Goal: Check status: Check status

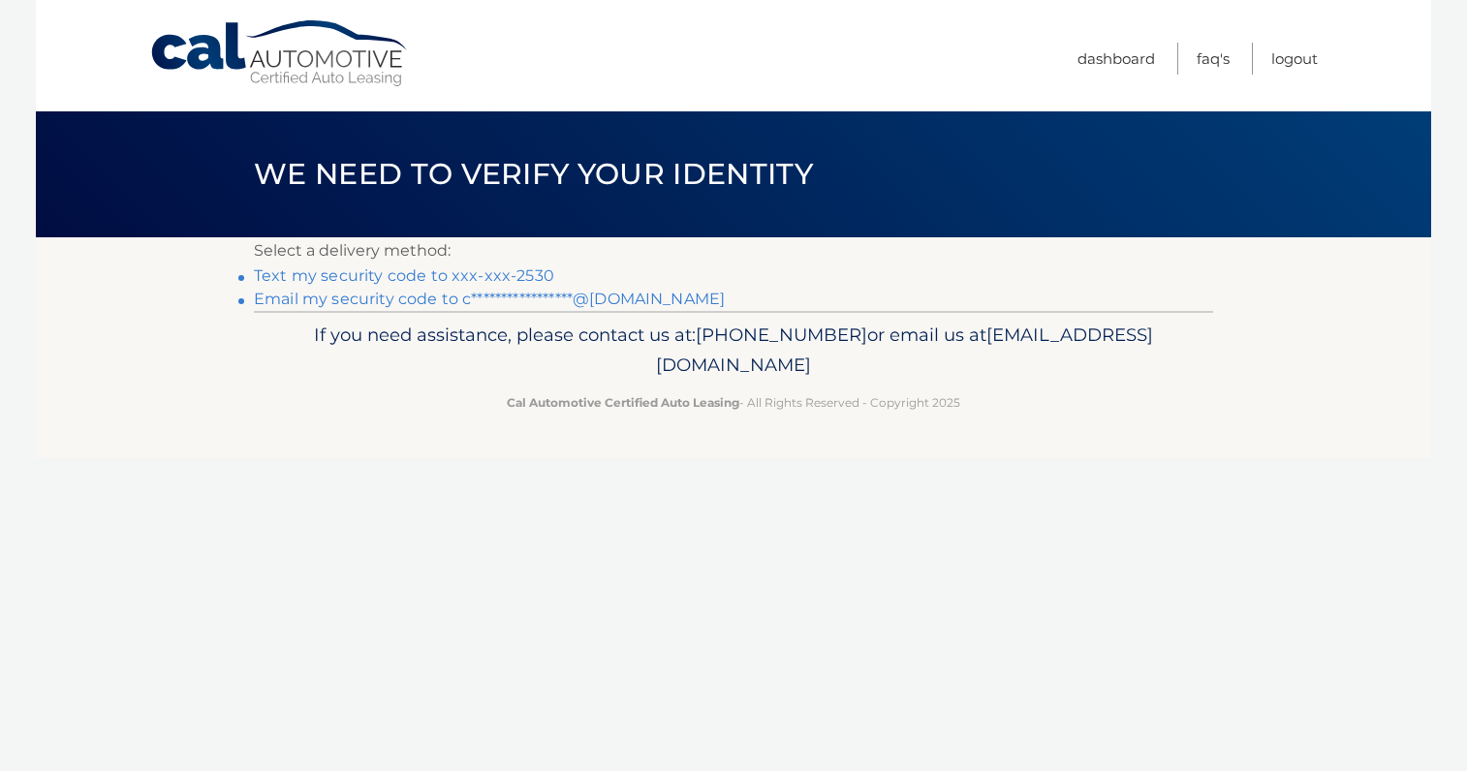
click at [462, 275] on link "Text my security code to xxx-xxx-2530" at bounding box center [404, 275] width 300 height 18
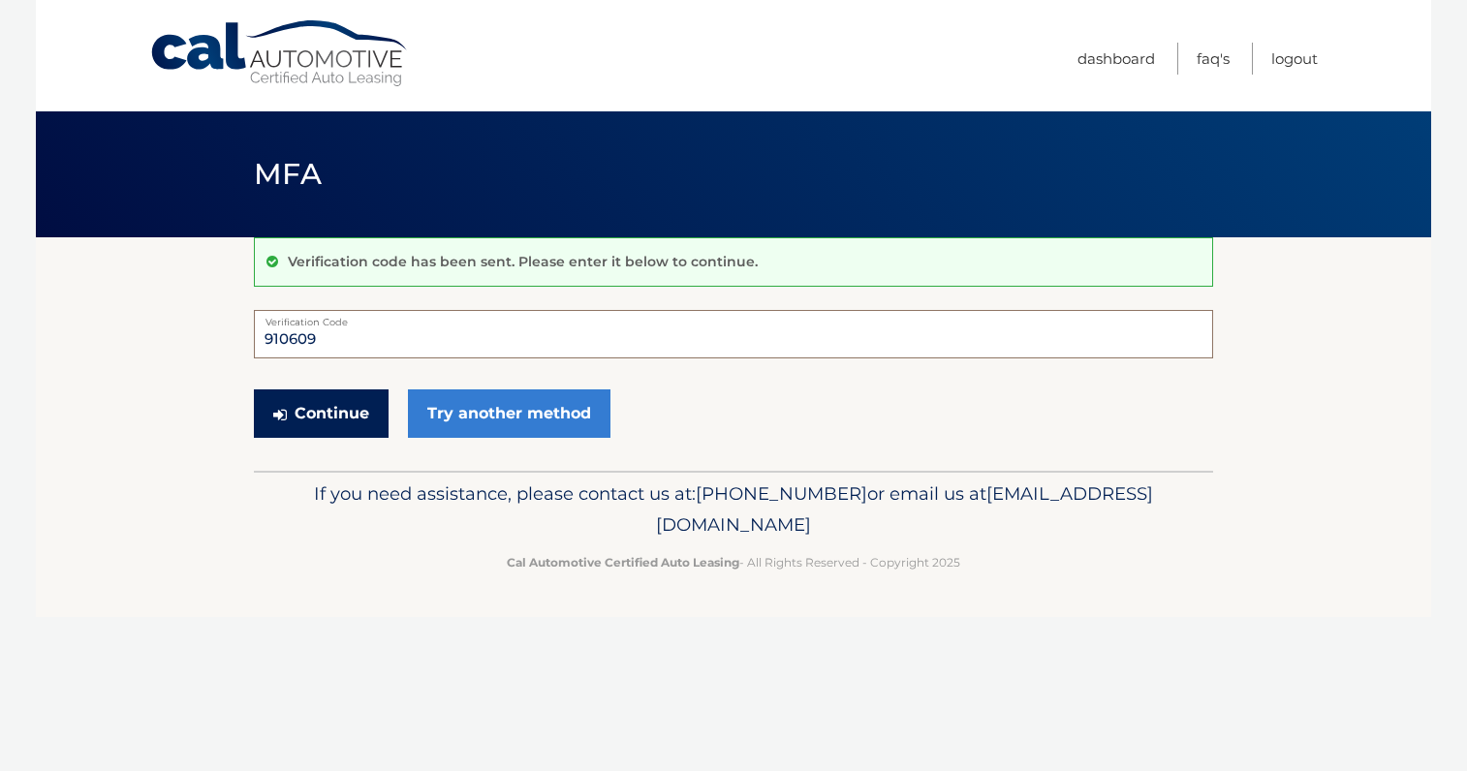
type input "910609"
click at [305, 407] on button "Continue" at bounding box center [321, 413] width 135 height 48
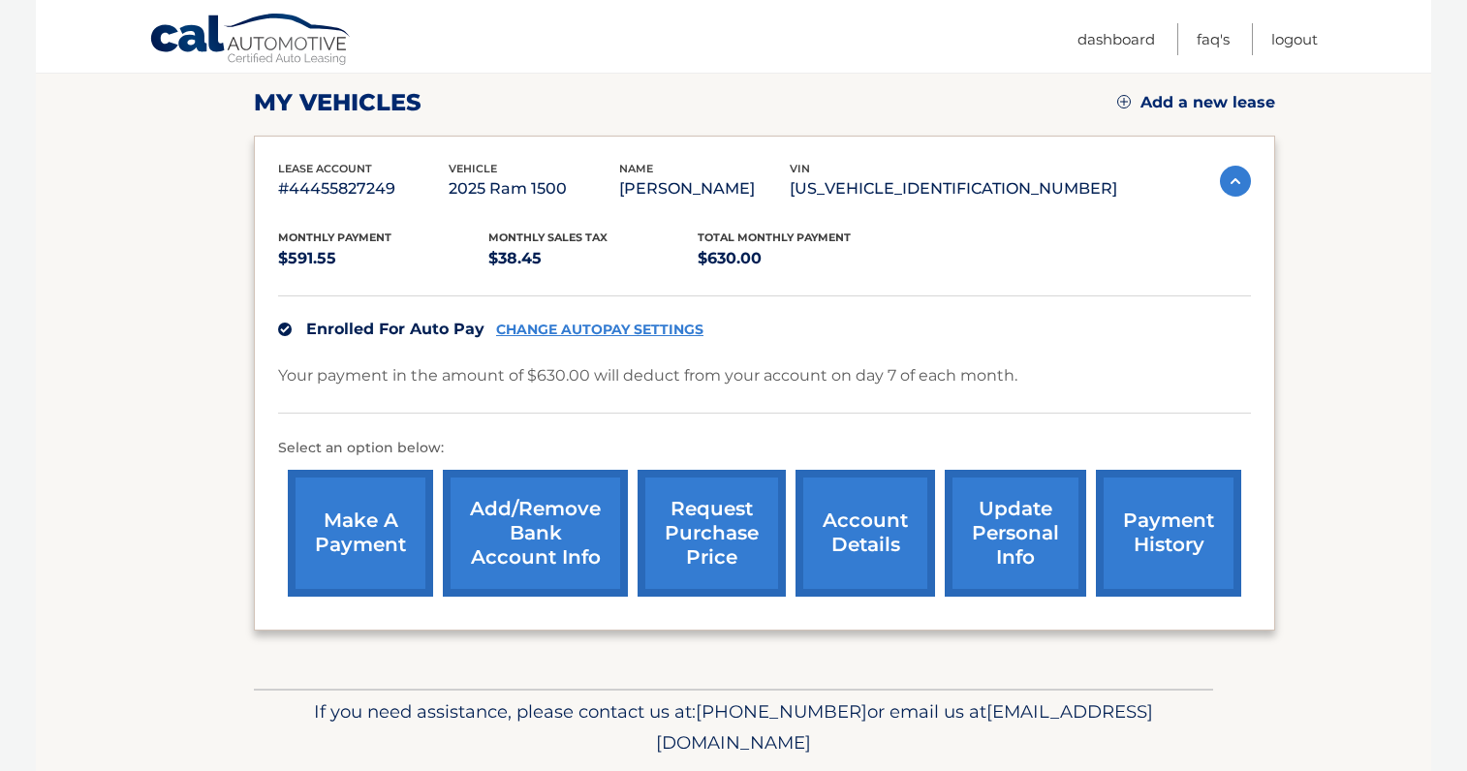
scroll to position [294, 0]
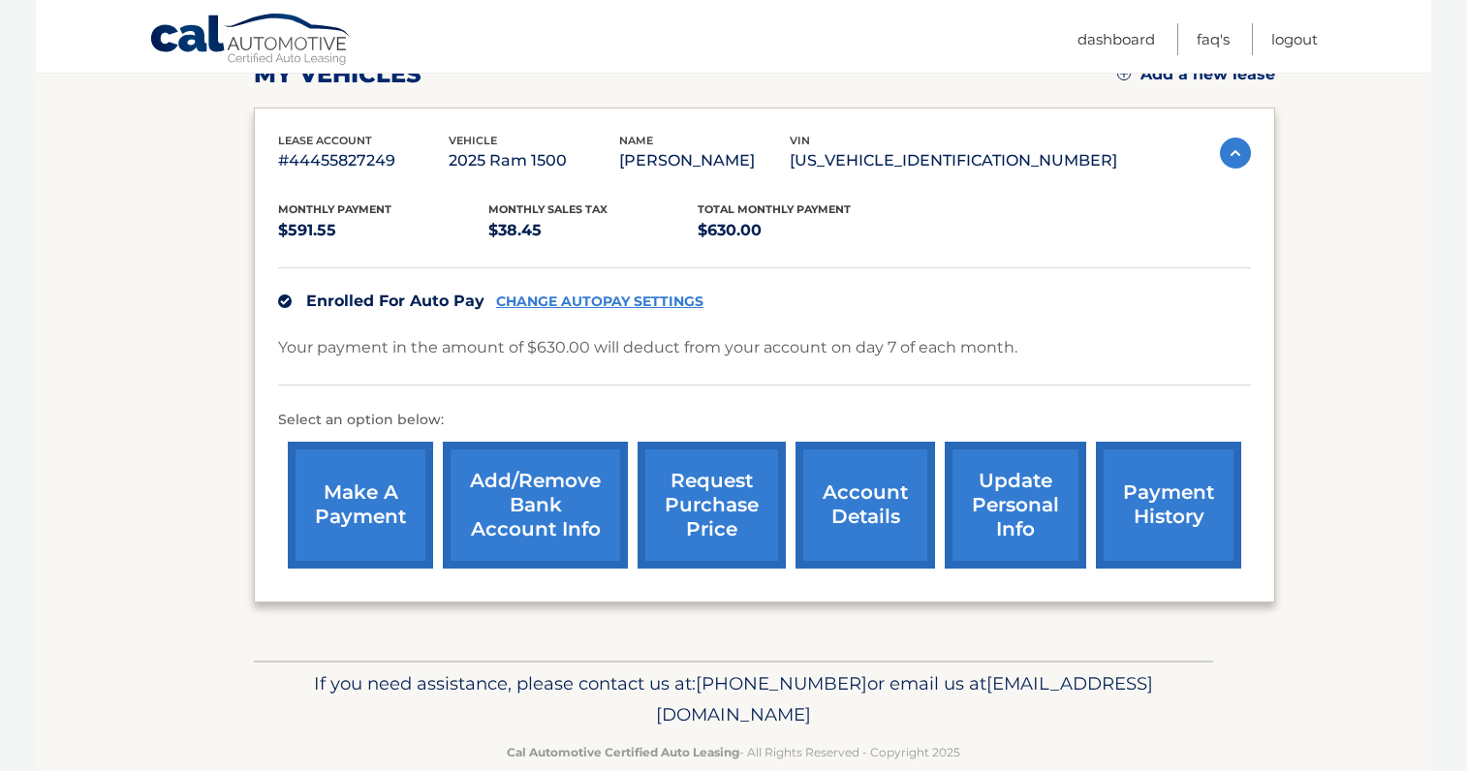
click at [844, 519] on link "account details" at bounding box center [865, 505] width 140 height 127
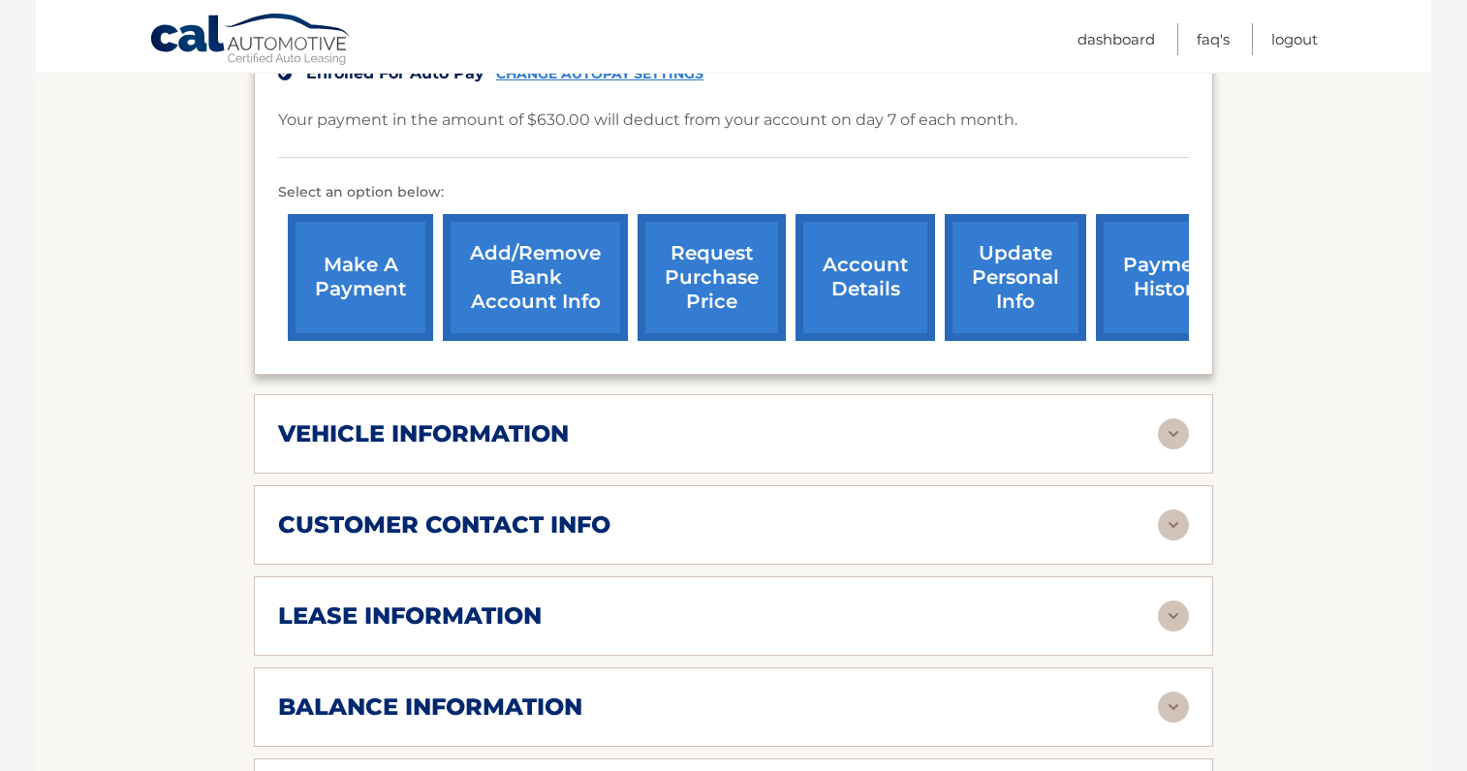
scroll to position [581, 0]
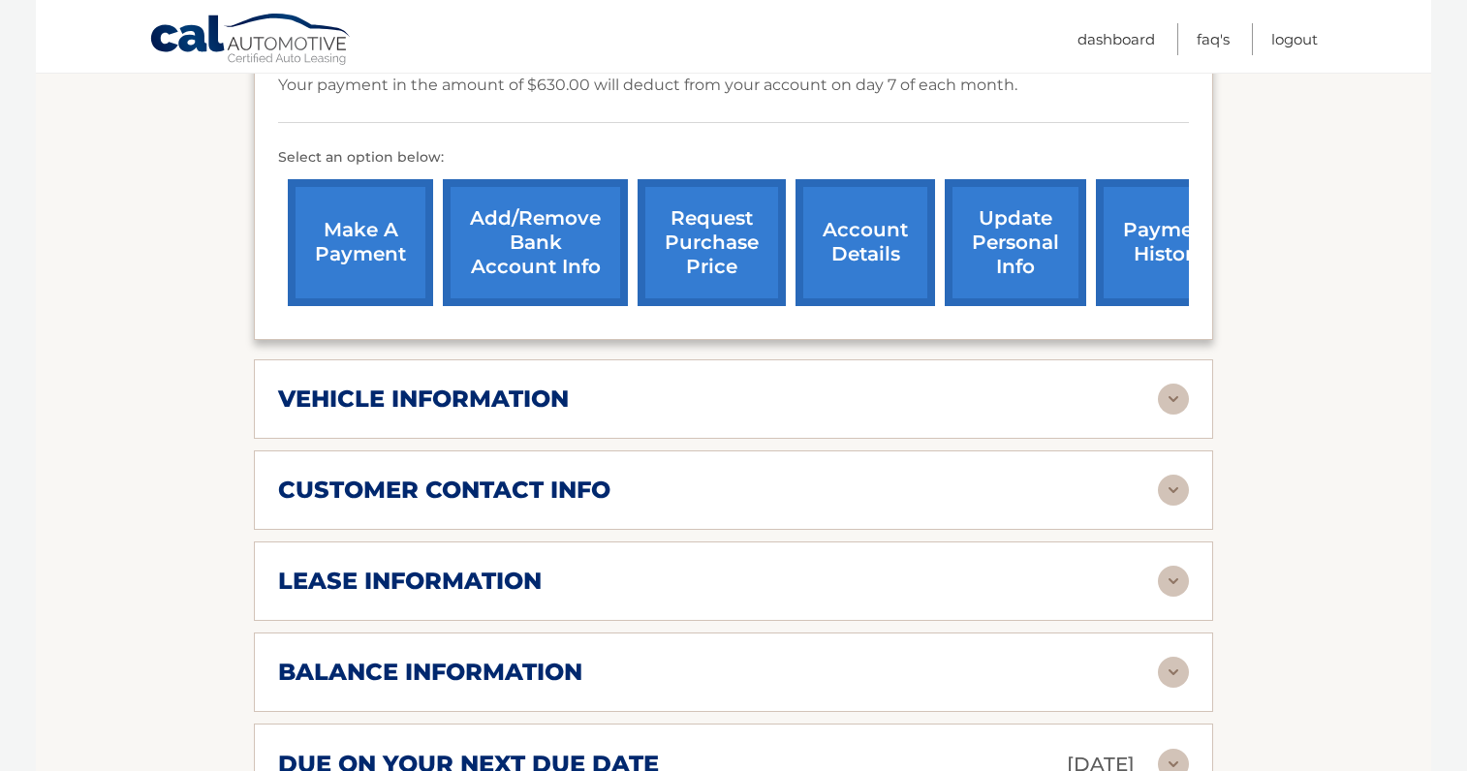
click at [604, 597] on div "lease information" at bounding box center [733, 581] width 911 height 31
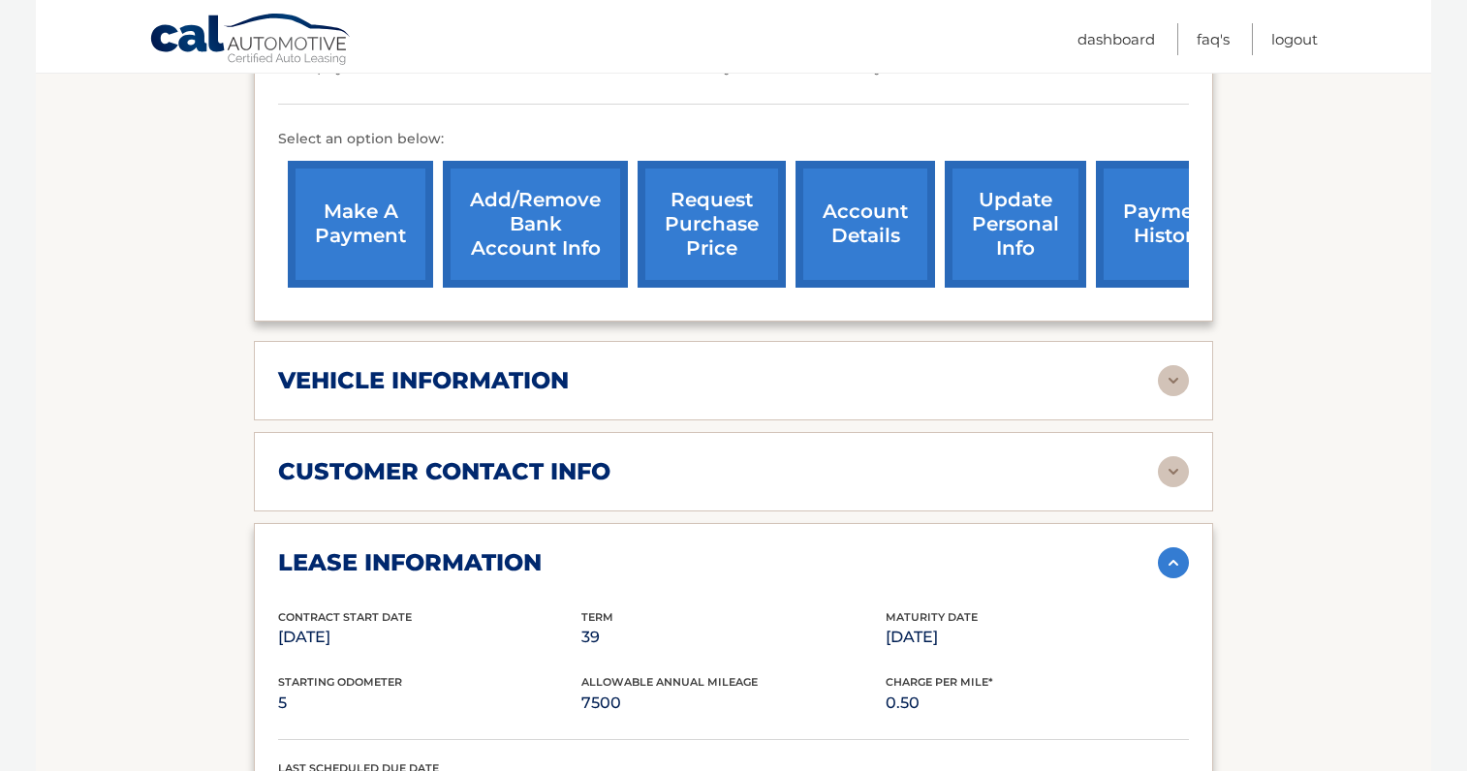
scroll to position [614, 0]
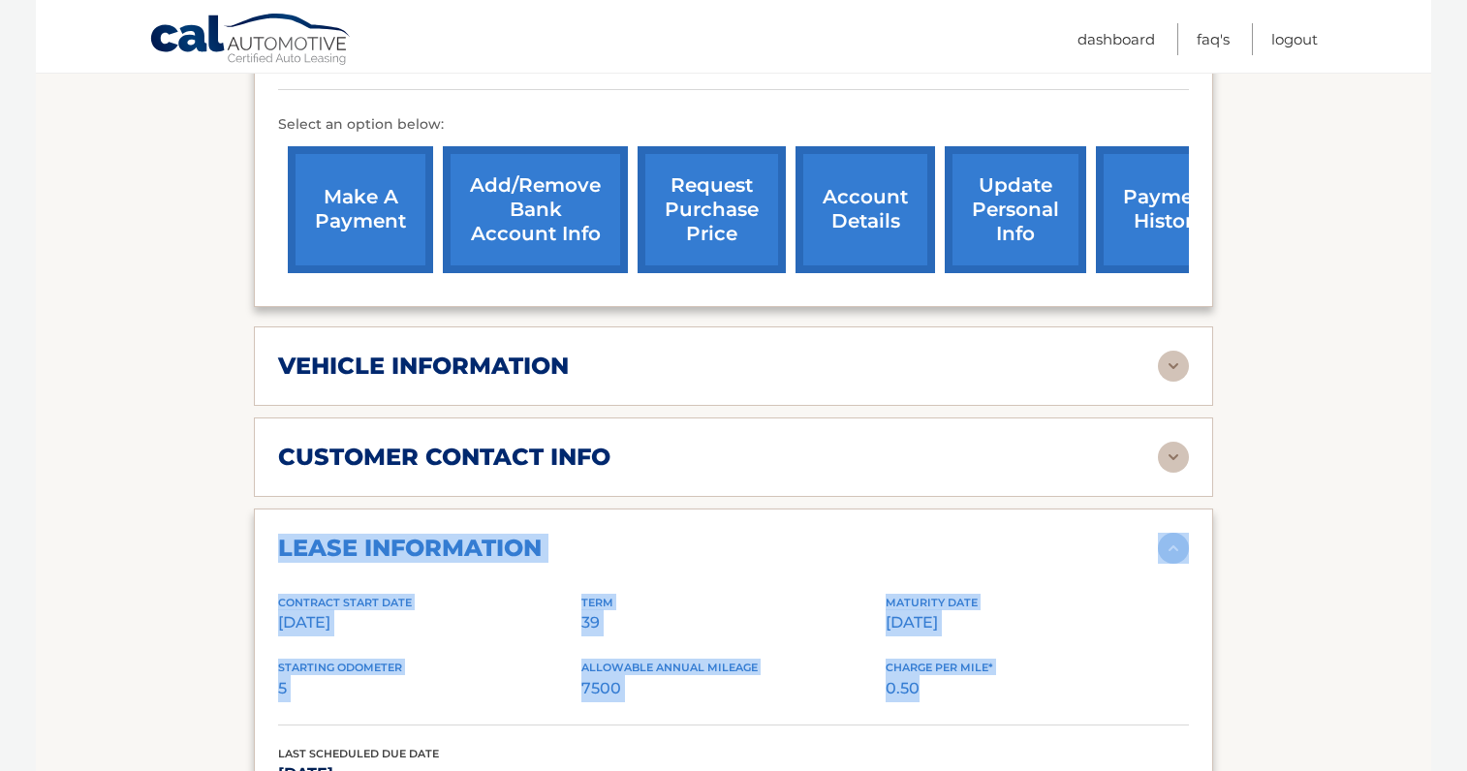
drag, startPoint x: 258, startPoint y: 575, endPoint x: 980, endPoint y: 732, distance: 739.8
click at [980, 732] on div "lease information Contract Start Date [DATE] Term 39 Maturity Date [DATE] Start…" at bounding box center [733, 726] width 959 height 435
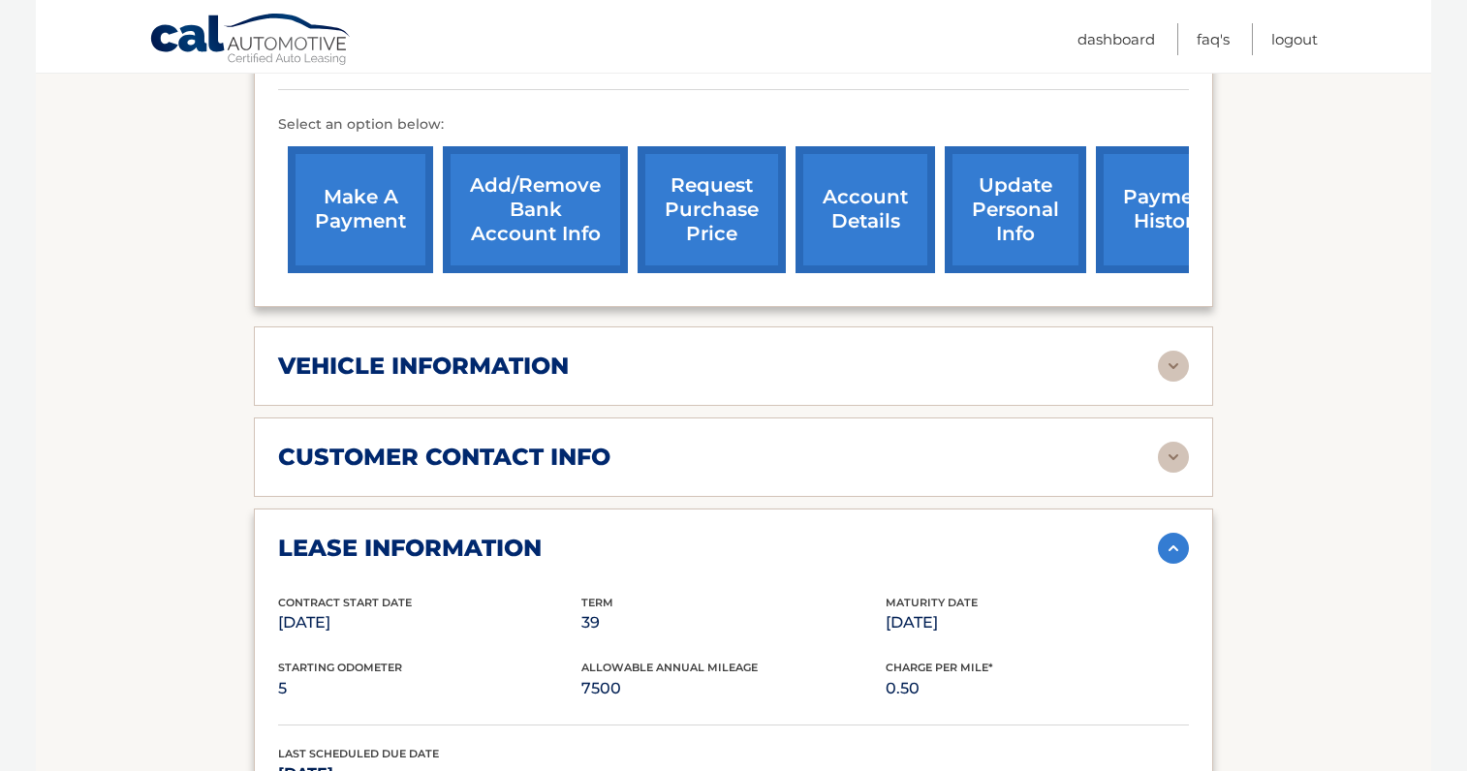
click at [979, 725] on div "Starting Odometer 5 Allowable Annual Mileage 7500 Charge Per Mile* 0.50" at bounding box center [733, 692] width 911 height 66
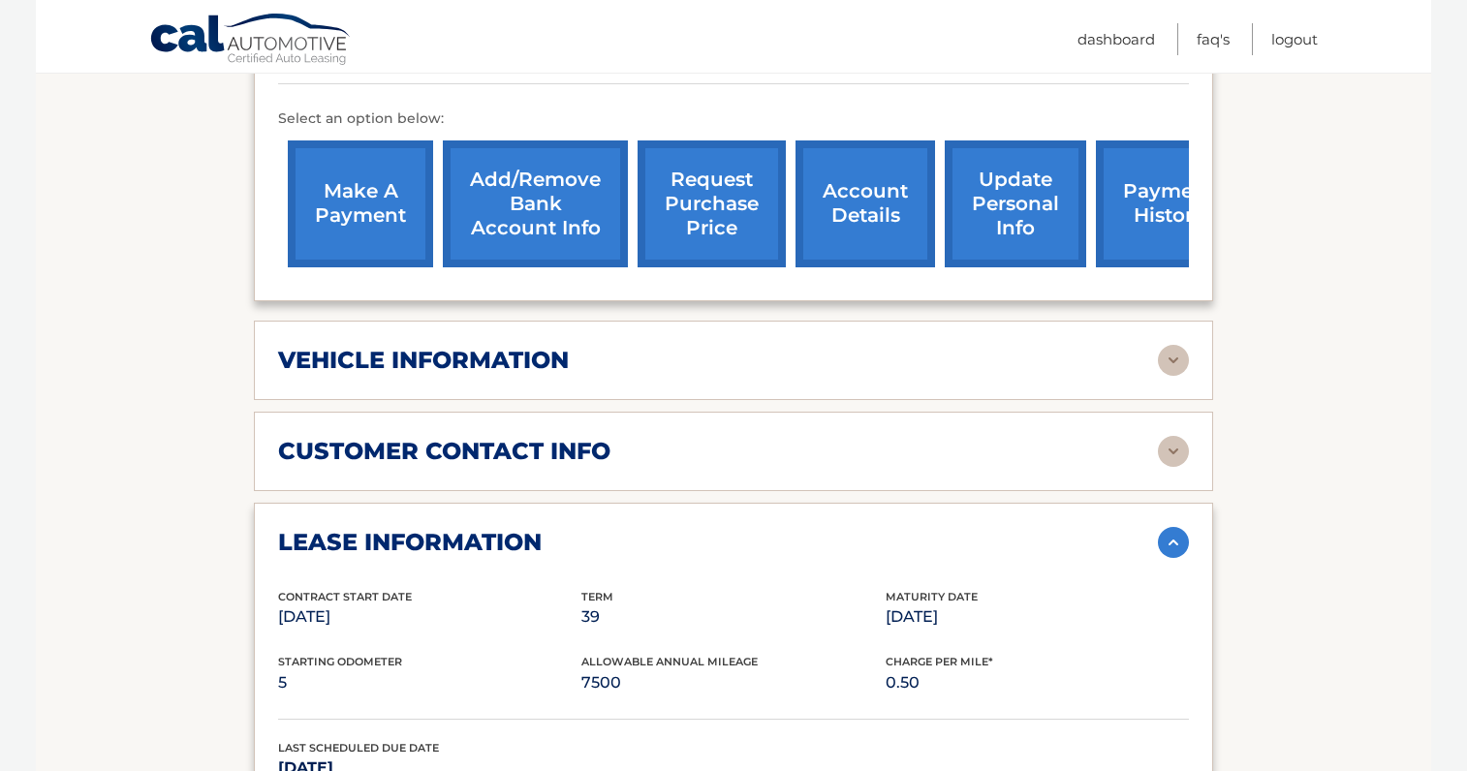
scroll to position [627, 0]
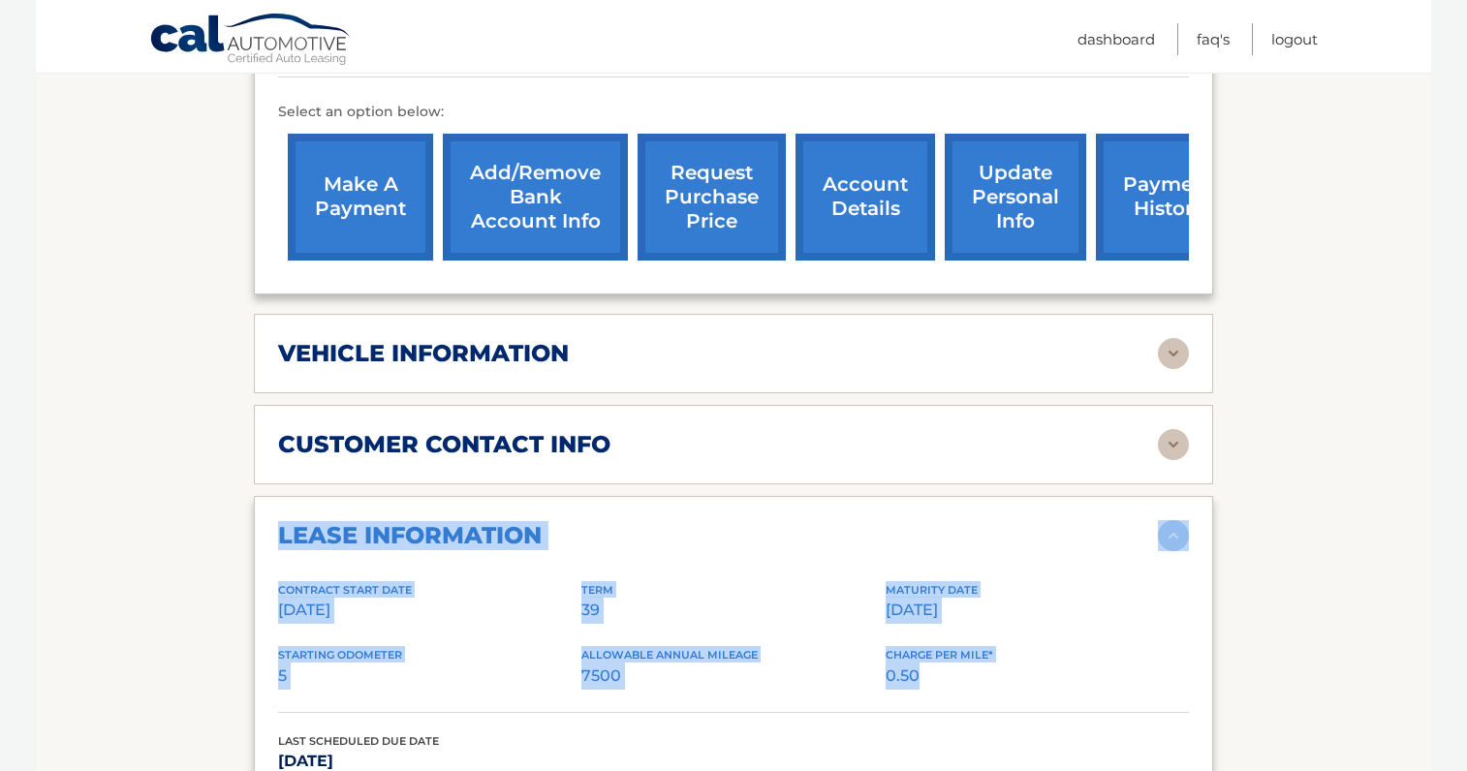
drag, startPoint x: 279, startPoint y: 561, endPoint x: 1113, endPoint y: 718, distance: 848.8
click at [1113, 718] on div "lease information Contract Start Date [DATE] Term 39 Maturity Date [DATE] Start…" at bounding box center [733, 713] width 959 height 435
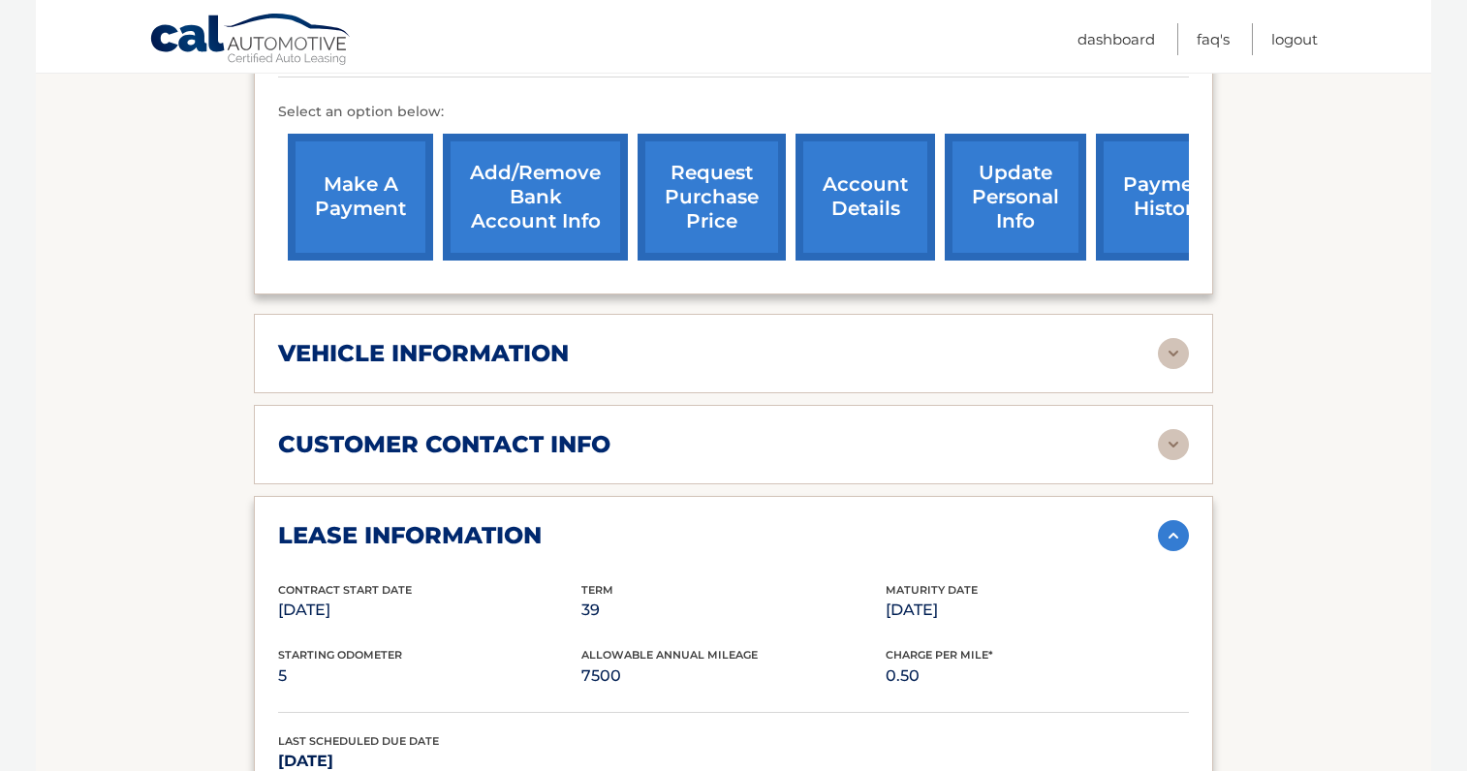
click at [1075, 712] on div "Starting Odometer 5 Allowable Annual Mileage 7500 Charge Per Mile* 0.50" at bounding box center [733, 679] width 911 height 66
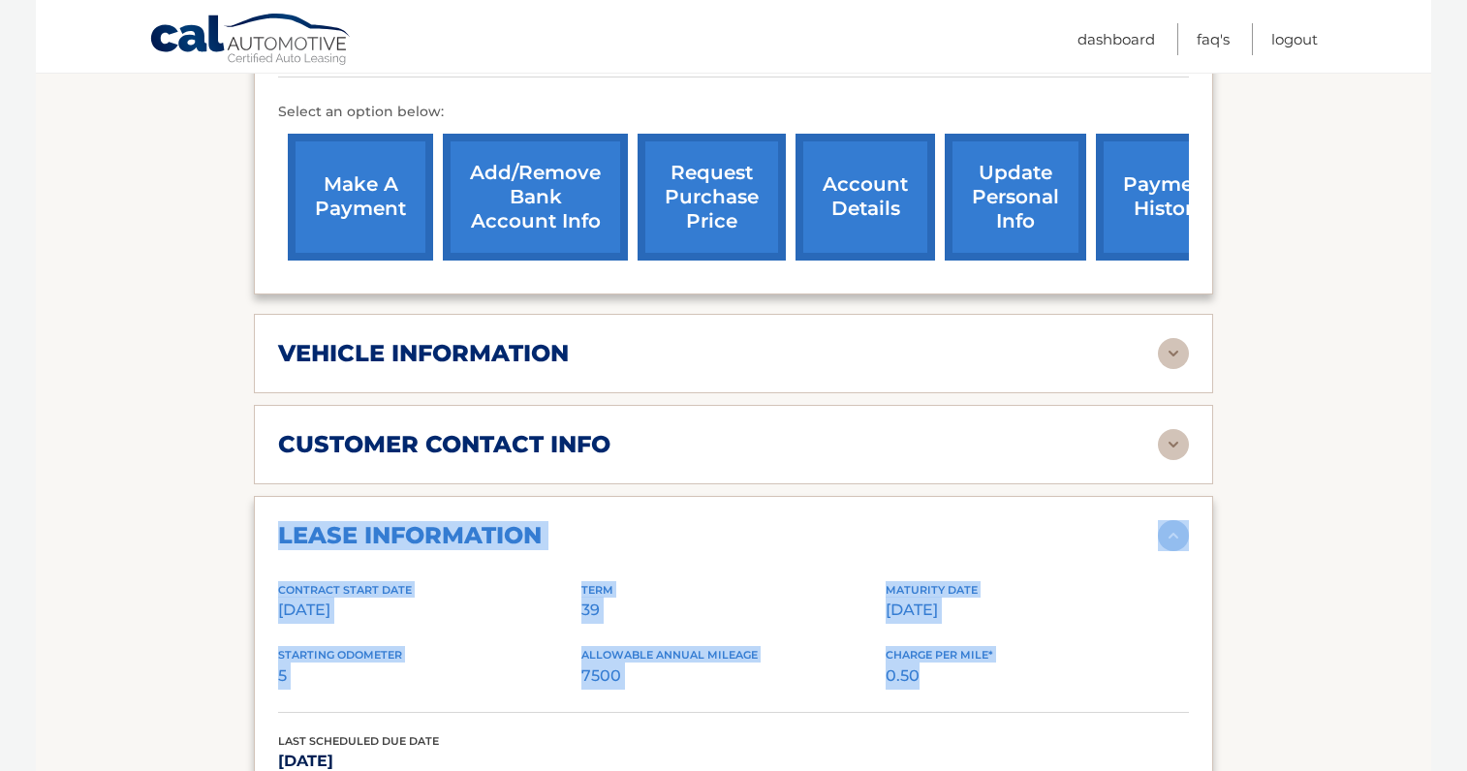
drag, startPoint x: 1051, startPoint y: 724, endPoint x: 265, endPoint y: 555, distance: 804.6
click at [265, 555] on div "lease information Contract Start Date [DATE] Term 39 Maturity Date [DATE] Start…" at bounding box center [733, 713] width 959 height 435
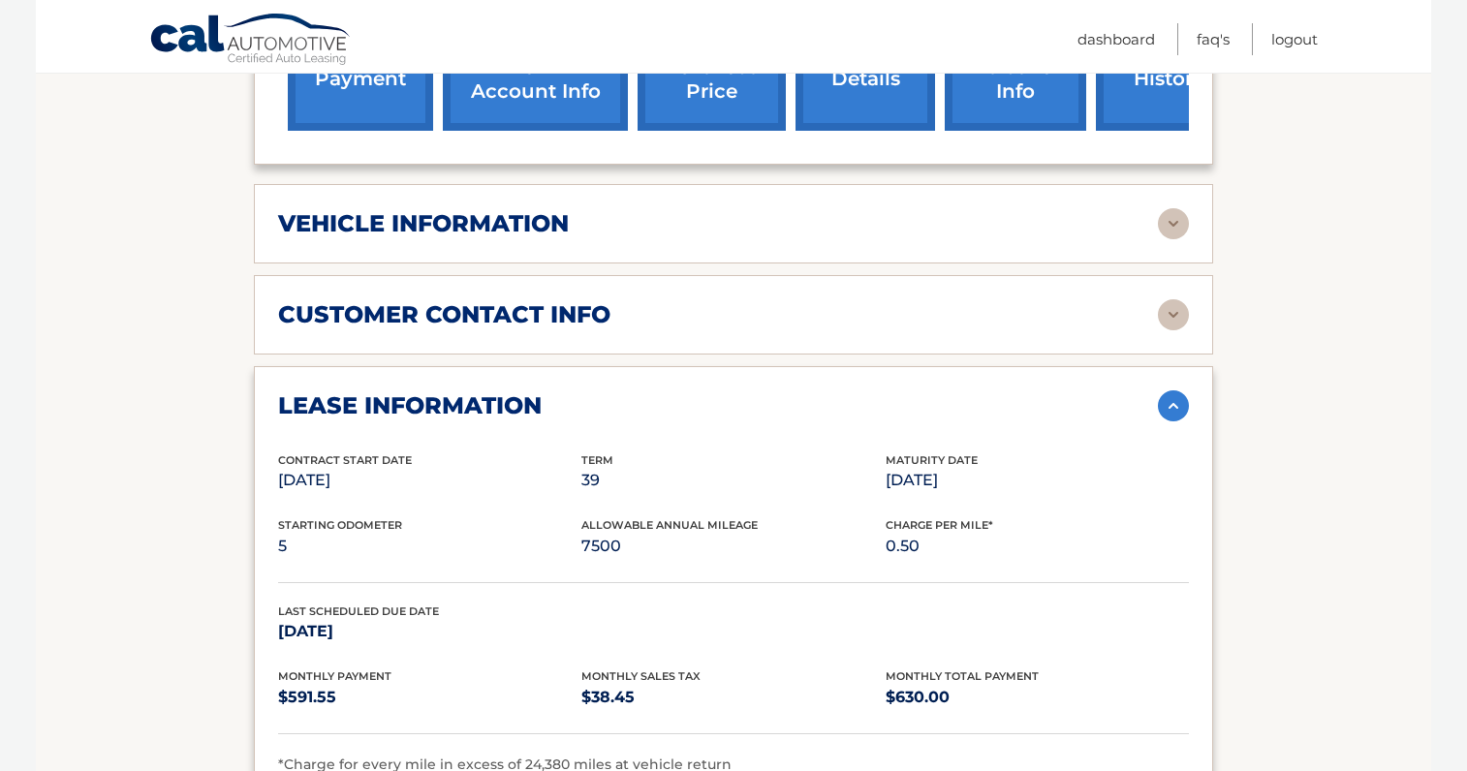
scroll to position [777, 0]
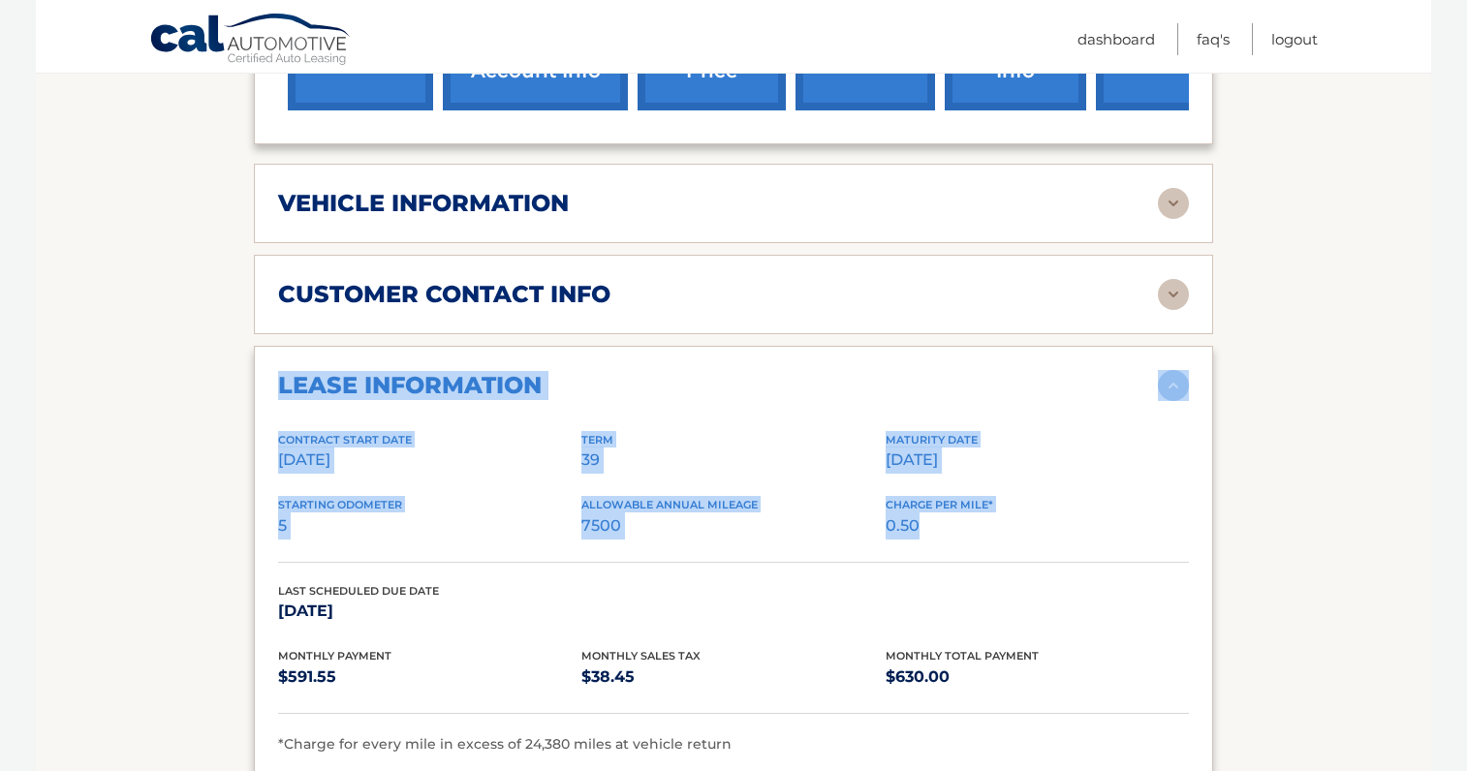
drag, startPoint x: 276, startPoint y: 403, endPoint x: 1102, endPoint y: 569, distance: 841.9
click at [1102, 569] on div "lease information Contract Start Date [DATE] Term 39 Maturity Date [DATE] Start…" at bounding box center [733, 563] width 959 height 435
click at [1102, 562] on div "Starting Odometer 5 Allowable Annual Mileage 7500 Charge Per Mile* 0.50" at bounding box center [733, 529] width 911 height 66
drag, startPoint x: 981, startPoint y: 551, endPoint x: 265, endPoint y: 403, distance: 731.2
click at [265, 403] on div "lease information Contract Start Date [DATE] Term 39 Maturity Date [DATE] Start…" at bounding box center [733, 563] width 959 height 435
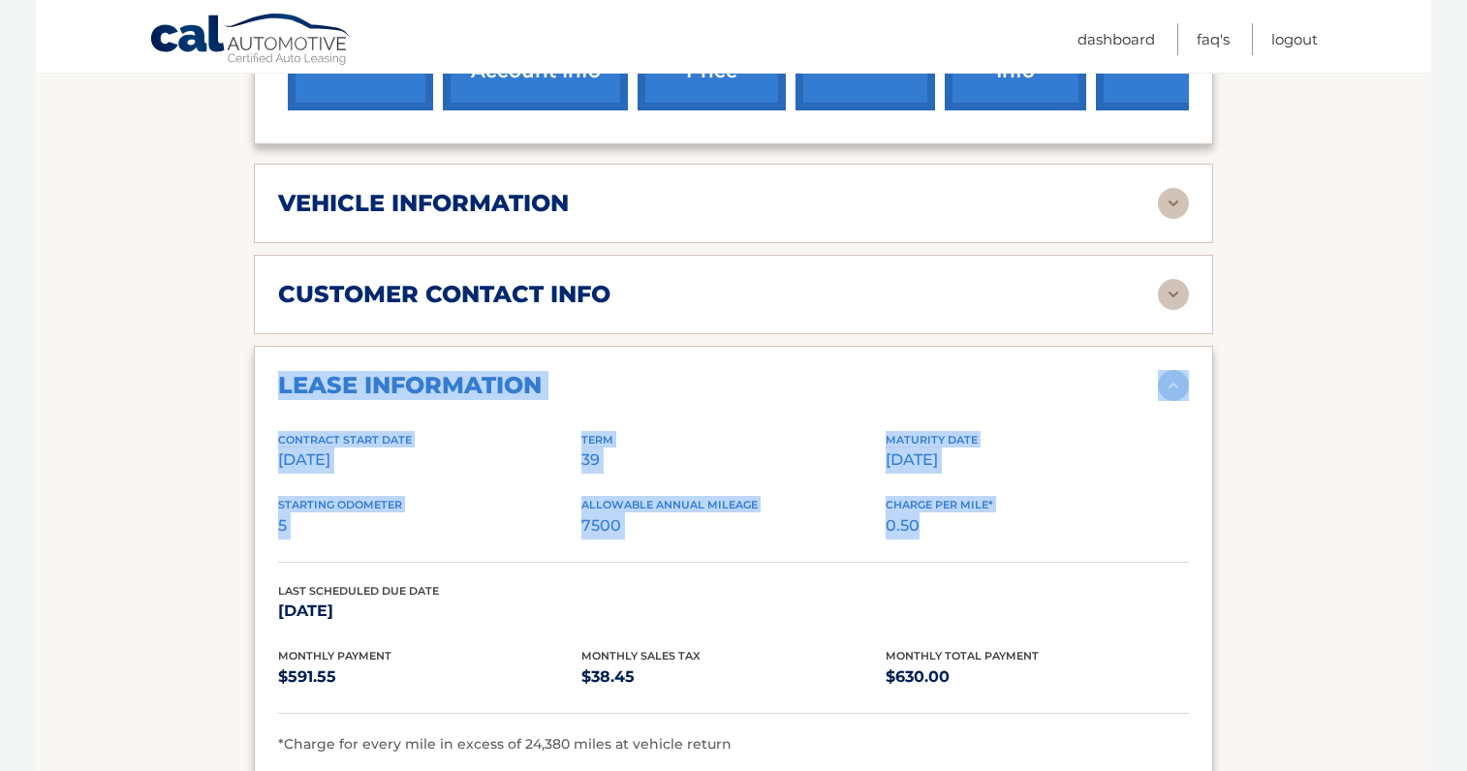
click at [265, 403] on div "lease information Contract Start Date [DATE] Term 39 Maturity Date [DATE] Start…" at bounding box center [733, 563] width 959 height 435
drag, startPoint x: 265, startPoint y: 403, endPoint x: 1212, endPoint y: 563, distance: 960.0
click at [1212, 563] on div "lease information Contract Start Date [DATE] Term 39 Maturity Date [DATE] Start…" at bounding box center [733, 563] width 959 height 435
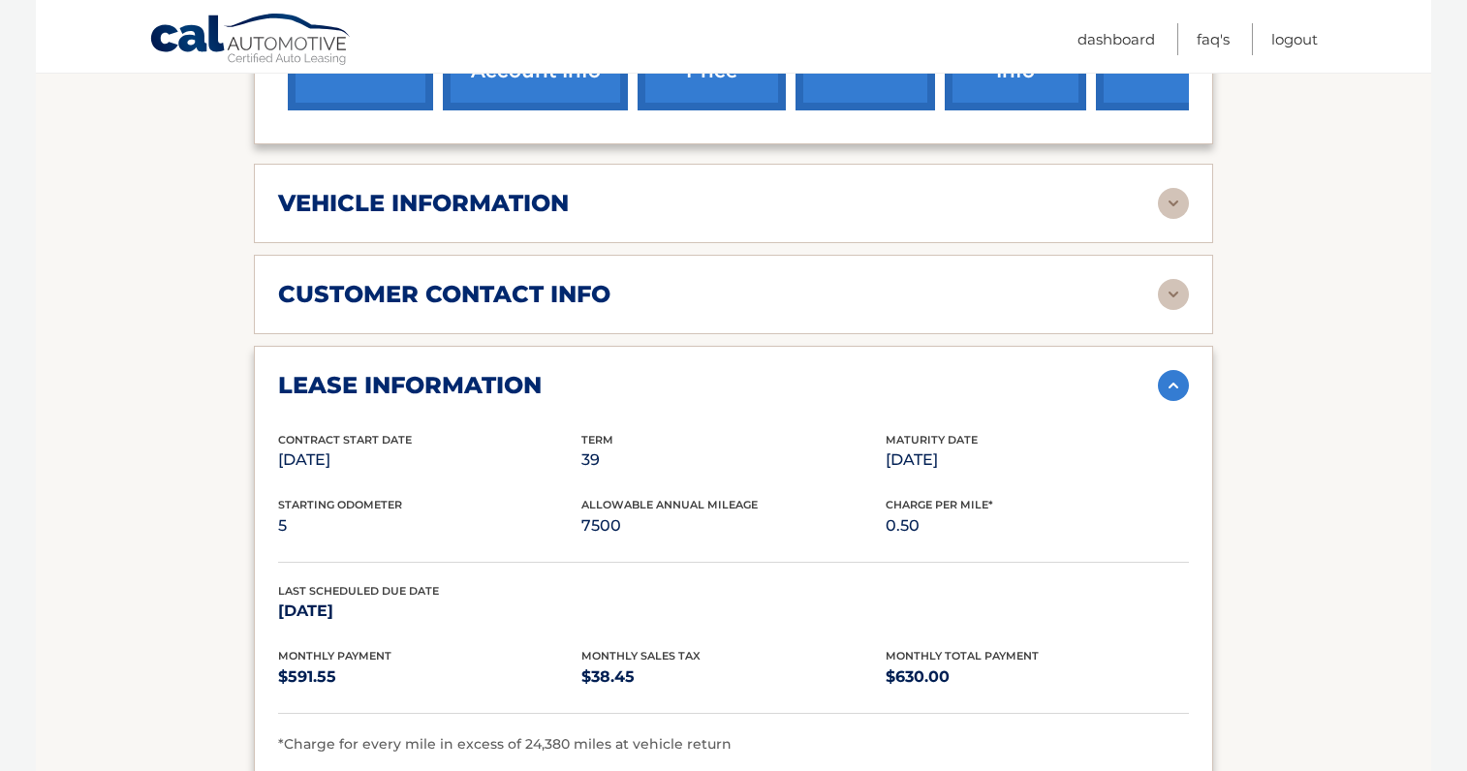
click at [416, 625] on p "[DATE]" at bounding box center [429, 611] width 303 height 27
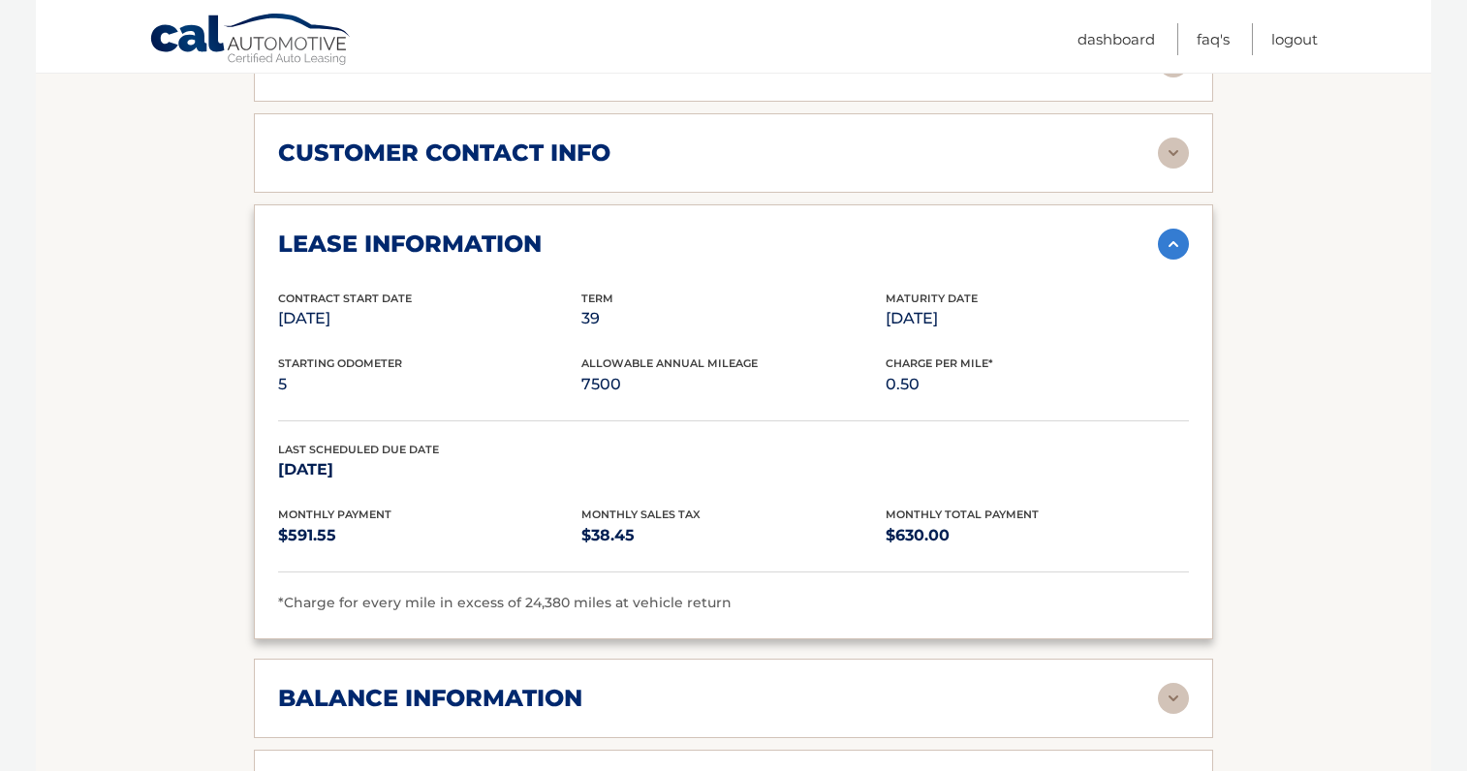
scroll to position [926, 0]
